Goal: Transaction & Acquisition: Subscribe to service/newsletter

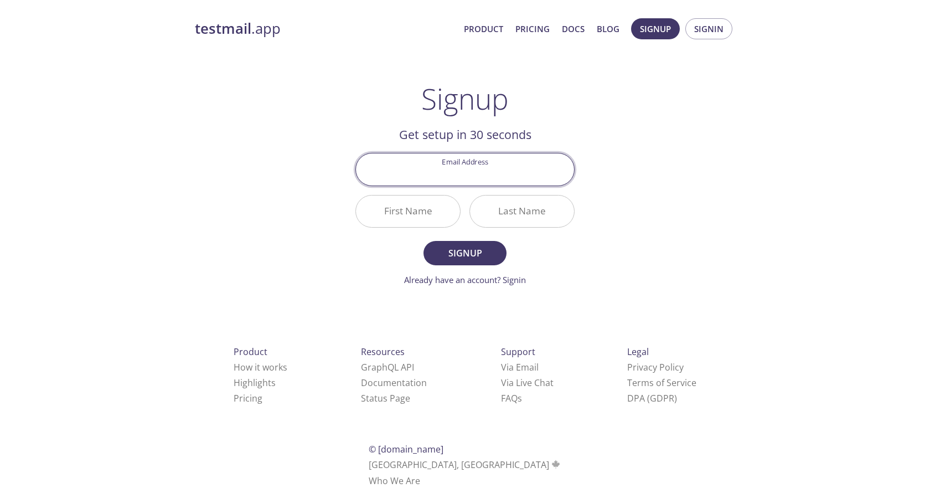
type input "cank.dev@gmail.com"
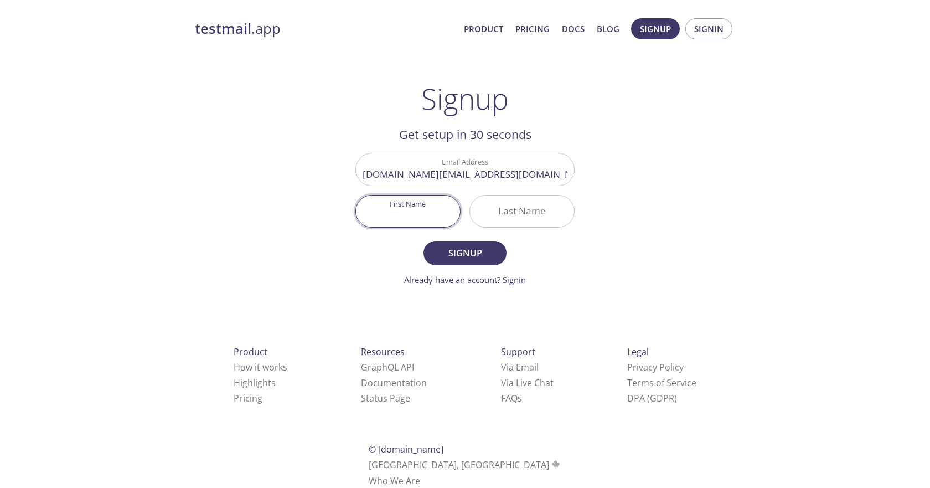
click at [423, 221] on input "First Name" at bounding box center [408, 211] width 104 height 32
type input "Caleb"
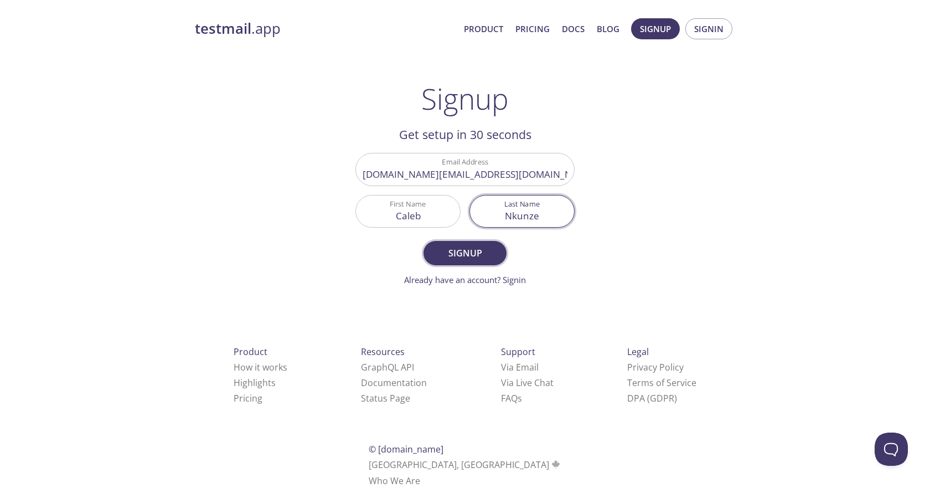
type input "Nkunze"
click at [455, 257] on span "Signup" at bounding box center [465, 253] width 59 height 16
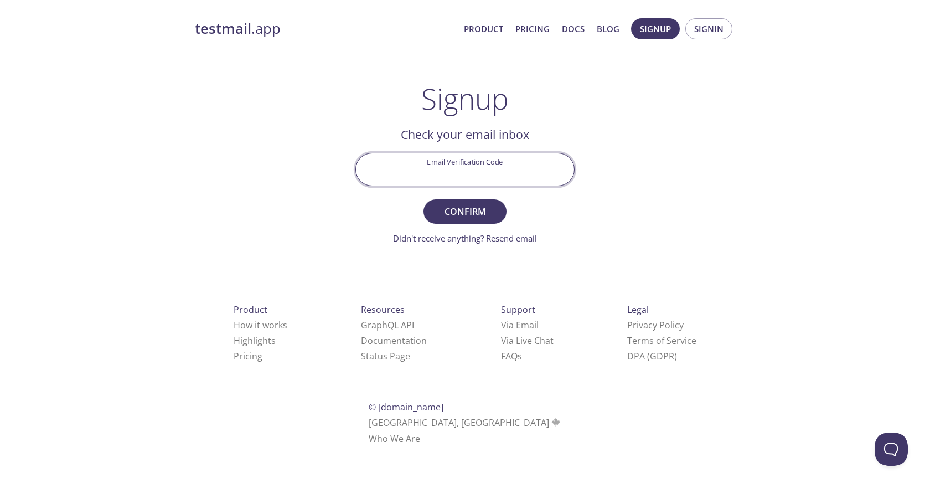
click at [460, 172] on input "Email Verification Code" at bounding box center [465, 169] width 218 height 32
paste input "SBA99FY"
type input "SBA99FY"
click at [466, 215] on span "Confirm" at bounding box center [465, 212] width 59 height 16
